Goal: Information Seeking & Learning: Learn about a topic

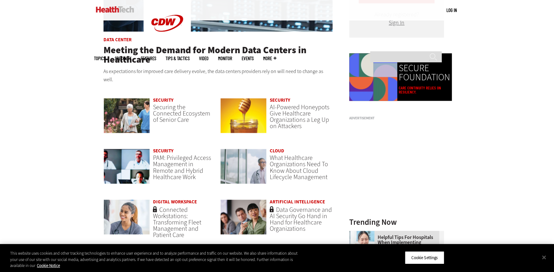
scroll to position [452, 0]
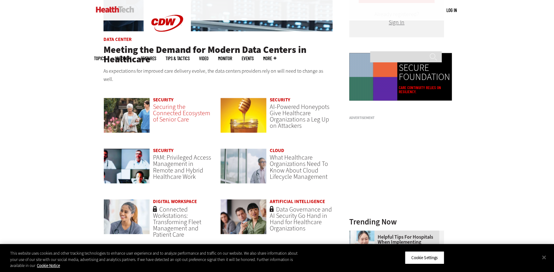
click at [176, 113] on span "Securing the Connected Ecosystem of Senior Care" at bounding box center [181, 113] width 57 height 21
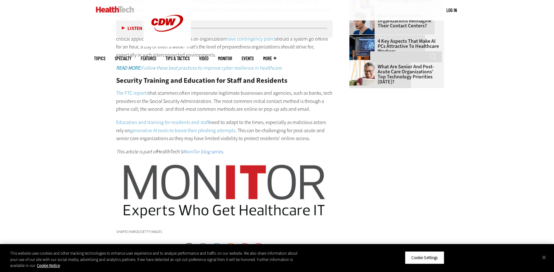
scroll to position [954, 0]
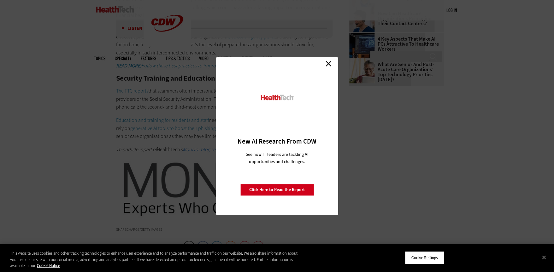
click at [331, 61] on link "Close" at bounding box center [328, 63] width 9 height 9
